Goal: Check status: Check status

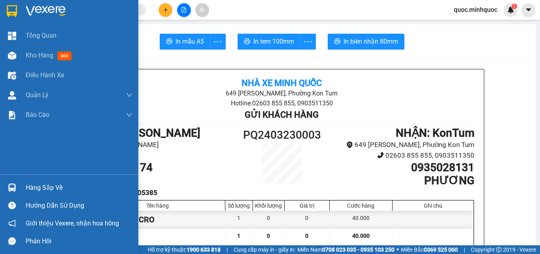
click at [4, 190] on div "Hàng sắp về" at bounding box center [69, 187] width 138 height 18
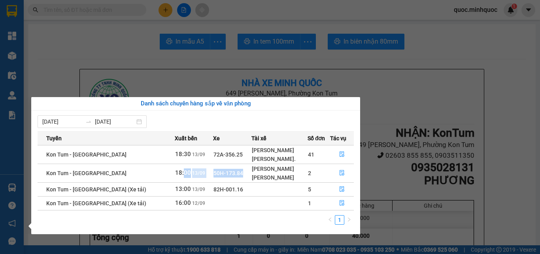
drag, startPoint x: 148, startPoint y: 174, endPoint x: 250, endPoint y: 180, distance: 102.2
click at [232, 180] on tr "Kon Tum - [GEOGRAPHIC_DATA] 18:00 [DATE] 50H-173.84 [PERSON_NAME] [PERSON_NAME]…" at bounding box center [196, 172] width 317 height 19
click at [281, 177] on div "[PERSON_NAME]" at bounding box center [279, 177] width 55 height 9
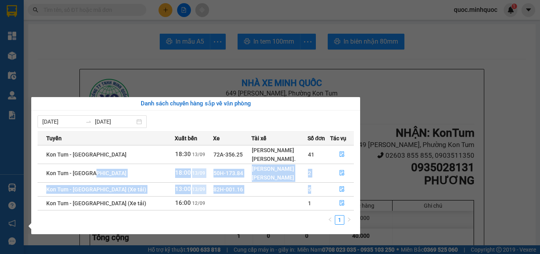
drag, startPoint x: 137, startPoint y: 174, endPoint x: 309, endPoint y: 184, distance: 172.8
click at [309, 184] on tbody "Kon Tum - [GEOGRAPHIC_DATA] 18:30 [DATE] 72A-356.25 [PERSON_NAME] [PERSON_NAME]…" at bounding box center [196, 177] width 317 height 65
click at [315, 174] on td "2" at bounding box center [319, 172] width 23 height 19
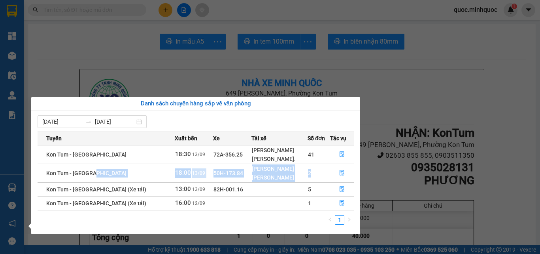
drag, startPoint x: 125, startPoint y: 173, endPoint x: 312, endPoint y: 175, distance: 186.8
click at [311, 176] on tr "Kon Tum - [GEOGRAPHIC_DATA] 18:00 [DATE] 50H-173.84 [PERSON_NAME] [PERSON_NAME]…" at bounding box center [196, 172] width 317 height 19
click at [312, 175] on td "2" at bounding box center [319, 172] width 23 height 19
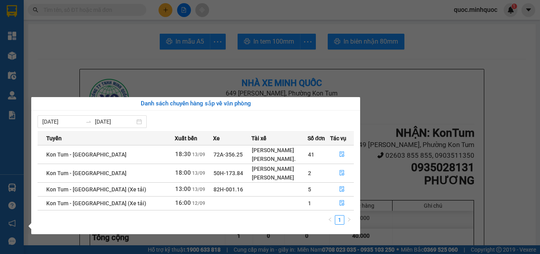
drag, startPoint x: 127, startPoint y: 173, endPoint x: 305, endPoint y: 176, distance: 178.1
click at [304, 176] on tr "Kon Tum - [GEOGRAPHIC_DATA] 18:00 [DATE] 50H-173.84 [PERSON_NAME] [PERSON_NAME]…" at bounding box center [196, 172] width 317 height 19
click at [308, 176] on td "2" at bounding box center [319, 172] width 23 height 19
drag, startPoint x: 138, startPoint y: 173, endPoint x: 299, endPoint y: 178, distance: 161.1
click at [299, 178] on tr "Kon Tum - [GEOGRAPHIC_DATA] 18:00 [DATE] 50H-173.84 [PERSON_NAME] [PERSON_NAME]…" at bounding box center [196, 172] width 317 height 19
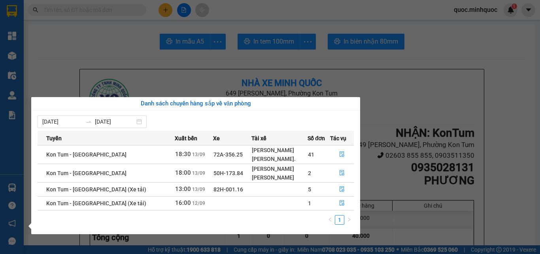
click at [319, 178] on td "2" at bounding box center [319, 172] width 23 height 19
drag, startPoint x: 140, startPoint y: 171, endPoint x: 304, endPoint y: 176, distance: 163.9
click at [303, 176] on tr "Kon Tum - [GEOGRAPHIC_DATA] 18:00 [DATE] 50H-173.84 [PERSON_NAME] [PERSON_NAME]…" at bounding box center [196, 172] width 317 height 19
click at [312, 174] on td "2" at bounding box center [319, 172] width 23 height 19
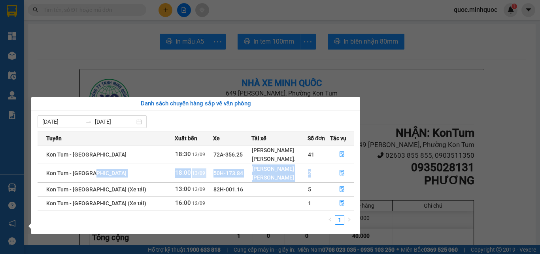
drag, startPoint x: 137, startPoint y: 170, endPoint x: 322, endPoint y: 176, distance: 184.9
click at [321, 176] on tr "Kon Tum - [GEOGRAPHIC_DATA] 18:00 [DATE] 50H-173.84 [PERSON_NAME] [PERSON_NAME]…" at bounding box center [196, 172] width 317 height 19
click at [322, 176] on td "2" at bounding box center [319, 172] width 23 height 19
drag, startPoint x: 154, startPoint y: 169, endPoint x: 300, endPoint y: 173, distance: 145.3
click at [289, 173] on tr "Kon Tum - [GEOGRAPHIC_DATA] 18:00 [DATE] 50H-173.84 [PERSON_NAME] [PERSON_NAME]…" at bounding box center [196, 172] width 317 height 19
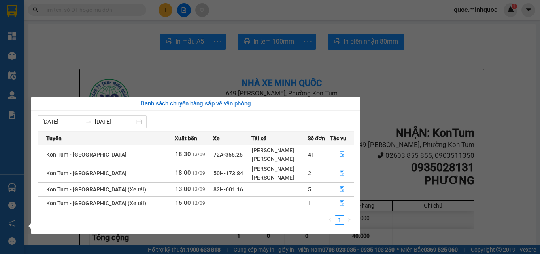
click at [308, 172] on td "2" at bounding box center [319, 172] width 23 height 19
drag, startPoint x: 138, startPoint y: 172, endPoint x: 299, endPoint y: 174, distance: 160.2
click at [290, 174] on tr "Kon Tum - [GEOGRAPHIC_DATA] 18:00 [DATE] 50H-173.84 [PERSON_NAME] [PERSON_NAME]…" at bounding box center [196, 172] width 317 height 19
click at [308, 173] on td "2" at bounding box center [319, 172] width 23 height 19
drag, startPoint x: 149, startPoint y: 171, endPoint x: 293, endPoint y: 174, distance: 144.4
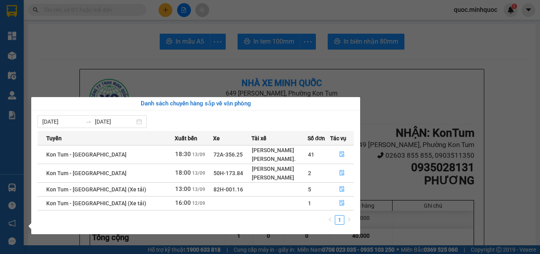
click at [292, 174] on tr "Kon Tum - [GEOGRAPHIC_DATA] 18:00 [DATE] 50H-173.84 [PERSON_NAME] [PERSON_NAME]…" at bounding box center [196, 172] width 317 height 19
click at [311, 173] on td "2" at bounding box center [319, 172] width 23 height 19
click at [341, 203] on icon "file-done" at bounding box center [342, 203] width 6 height 6
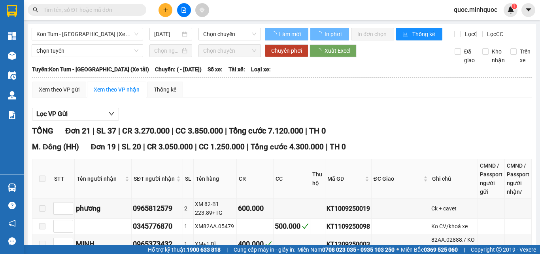
type input "[DATE]"
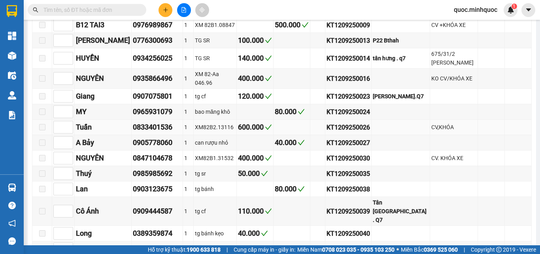
scroll to position [435, 0]
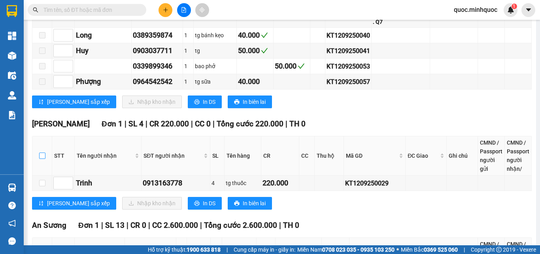
click at [44, 152] on input "checkbox" at bounding box center [42, 155] width 6 height 6
checkbox input "true"
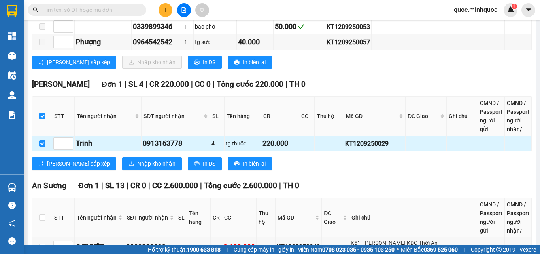
scroll to position [514, 0]
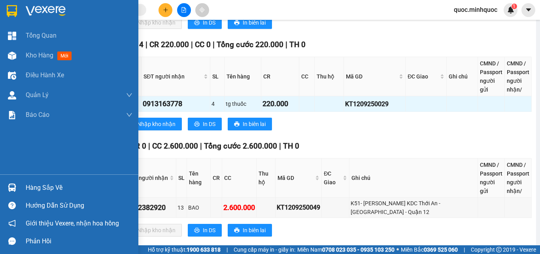
click at [21, 189] on div "Hàng sắp về" at bounding box center [69, 187] width 138 height 18
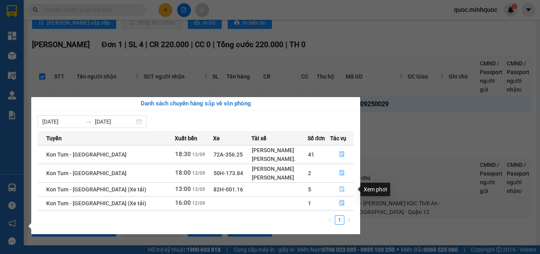
click at [343, 189] on icon "file-done" at bounding box center [342, 189] width 5 height 6
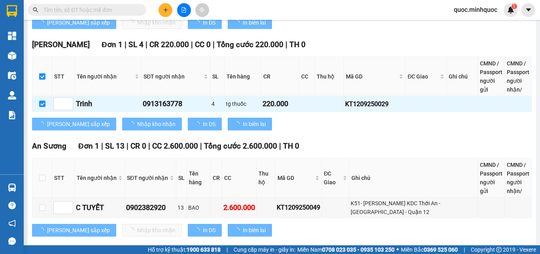
checkbox input "false"
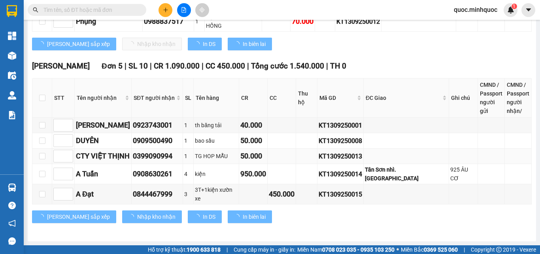
type input "[DATE]"
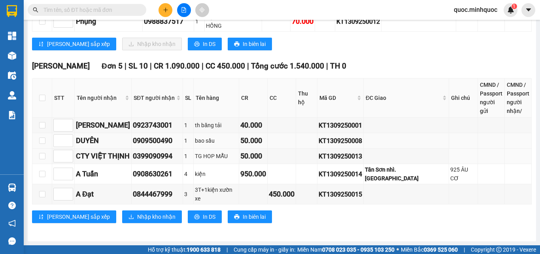
scroll to position [226, 0]
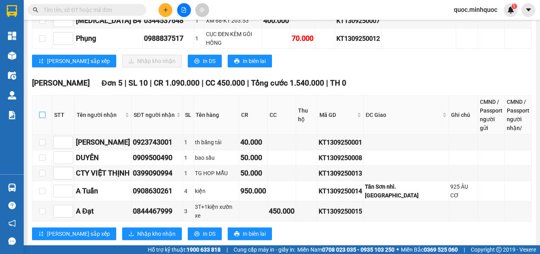
click at [42, 112] on input "checkbox" at bounding box center [42, 115] width 6 height 6
checkbox input "true"
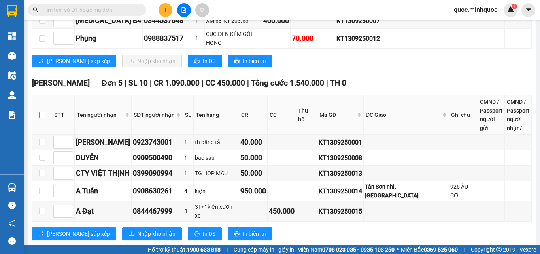
checkbox input "true"
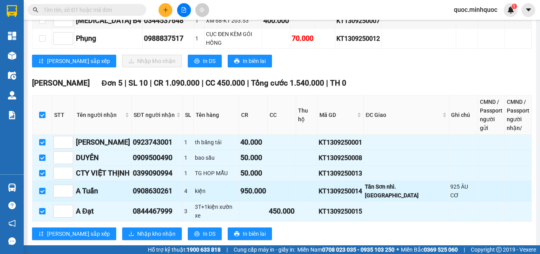
drag, startPoint x: 211, startPoint y: 177, endPoint x: 250, endPoint y: 180, distance: 39.3
click at [238, 186] on div "kiện" at bounding box center [216, 190] width 43 height 9
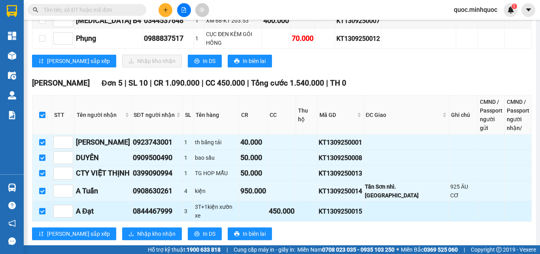
click at [261, 201] on td at bounding box center [253, 211] width 28 height 20
drag, startPoint x: 206, startPoint y: 197, endPoint x: 256, endPoint y: 195, distance: 50.7
click at [255, 201] on tr "A Đạt 0844467999 3 3T+1kiện xườn xe 450.000 KT1309250015" at bounding box center [282, 211] width 500 height 20
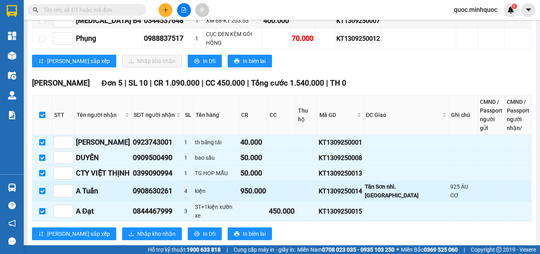
click at [233, 186] on div "kiện" at bounding box center [216, 190] width 43 height 9
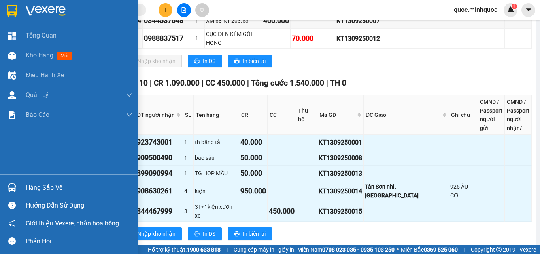
click at [14, 186] on img at bounding box center [12, 187] width 8 height 8
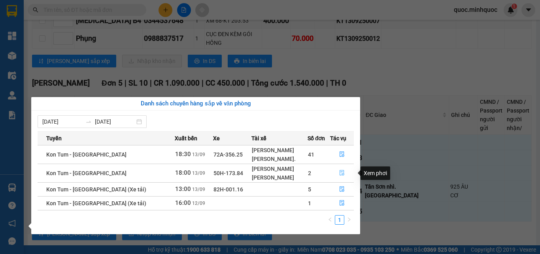
click at [341, 169] on button "button" at bounding box center [342, 173] width 23 height 13
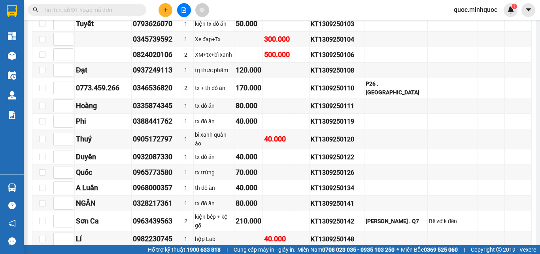
scroll to position [989, 0]
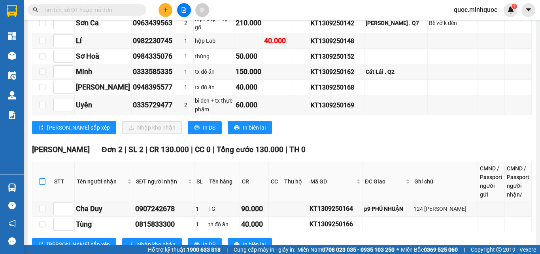
click at [40, 177] on label at bounding box center [42, 181] width 6 height 9
click at [40, 178] on input "checkbox" at bounding box center [42, 181] width 6 height 6
checkbox input "true"
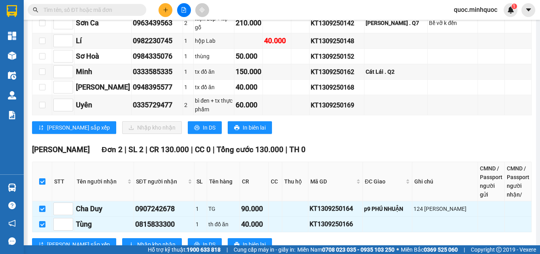
click at [40, 177] on label at bounding box center [42, 181] width 6 height 9
click at [40, 178] on input "checkbox" at bounding box center [42, 181] width 6 height 6
checkbox input "false"
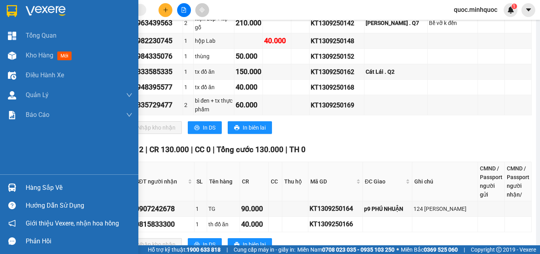
click at [19, 185] on div "Hàng sắp về" at bounding box center [69, 187] width 138 height 18
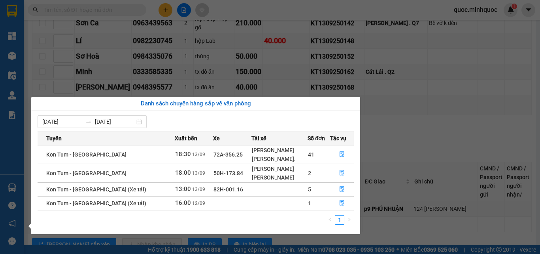
click at [252, 100] on div "Danh sách chuyến hàng sắp về văn phòng" at bounding box center [196, 103] width 317 height 9
click at [256, 92] on section "Kết quả tìm kiếm ( 0 ) Bộ lọc No Data quoc.minhquoc 1 Tổng Quan Kho hàng mới Đi…" at bounding box center [270, 127] width 540 height 254
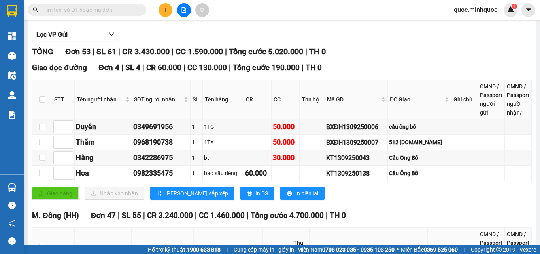
scroll to position [0, 0]
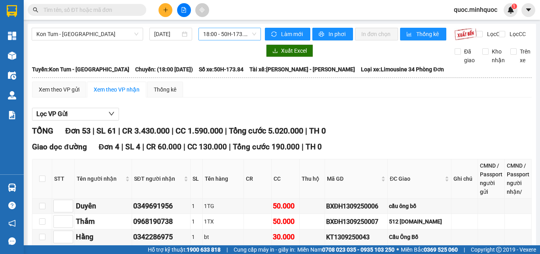
click at [231, 35] on span "18:00 - 50H-173.84" at bounding box center [229, 34] width 53 height 12
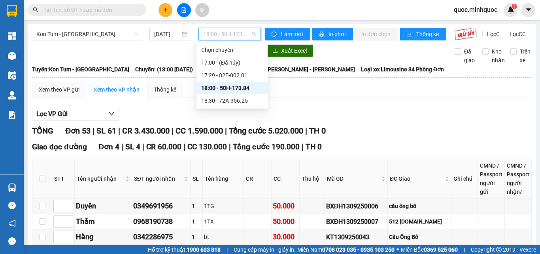
click at [334, 93] on div "Xem theo VP gửi Xem theo VP nhận Thống kê" at bounding box center [282, 90] width 500 height 16
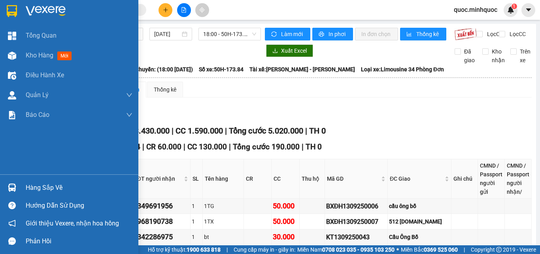
click at [18, 188] on div at bounding box center [12, 187] width 14 height 14
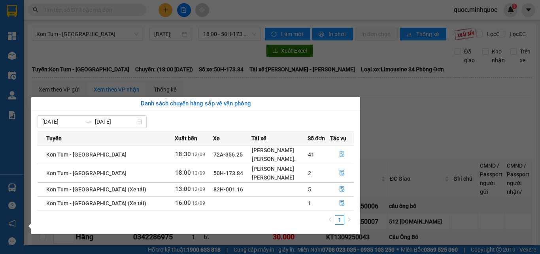
click at [341, 156] on icon "file-done" at bounding box center [342, 154] width 6 height 6
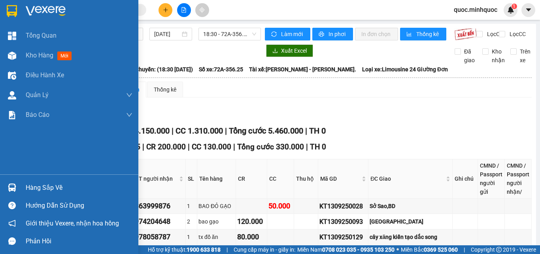
click at [21, 10] on div at bounding box center [69, 13] width 138 height 26
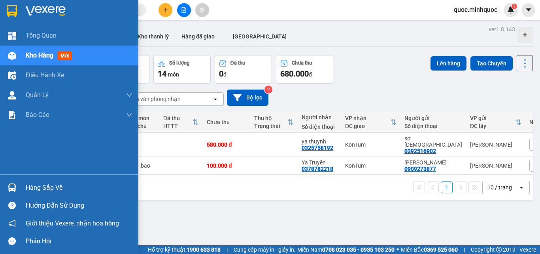
click at [2, 58] on div "Kho hàng mới" at bounding box center [69, 56] width 138 height 20
click at [2, 9] on div at bounding box center [69, 13] width 138 height 26
